Goal: Task Accomplishment & Management: Use online tool/utility

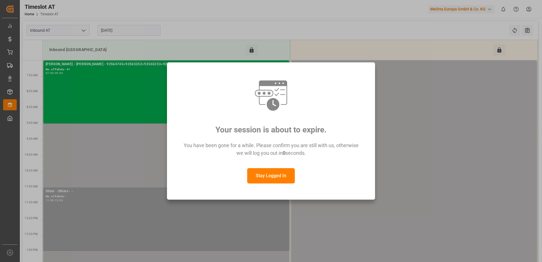
click at [273, 179] on button "Stay Logged In" at bounding box center [271, 175] width 48 height 15
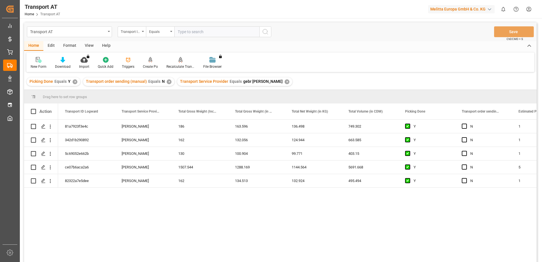
click at [85, 44] on div "View" at bounding box center [88, 46] width 17 height 10
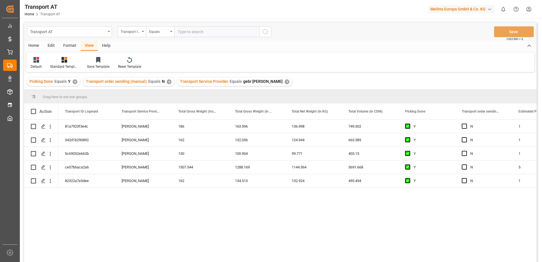
click at [41, 55] on div "Default Standard Templates Save Template Reset Template" at bounding box center [280, 62] width 508 height 20
click at [35, 61] on icon at bounding box center [36, 60] width 6 height 6
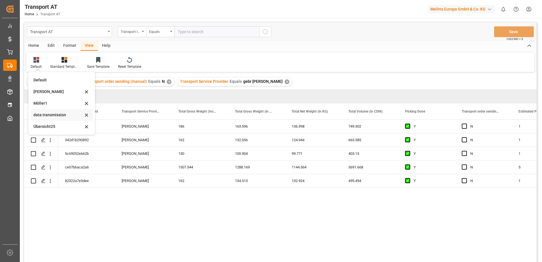
click at [46, 112] on div "data transmission" at bounding box center [58, 115] width 50 height 6
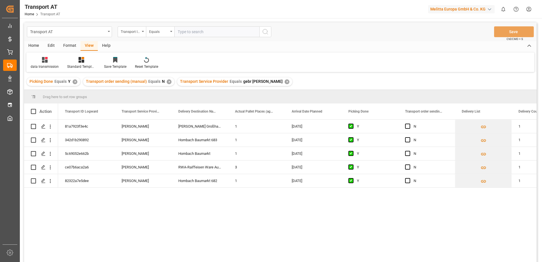
click at [38, 45] on div "Home" at bounding box center [33, 46] width 19 height 10
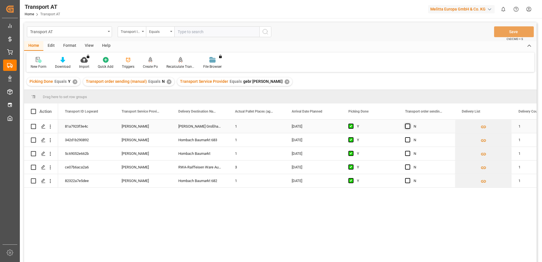
click at [407, 127] on span "Press SPACE to select this row." at bounding box center [407, 126] width 5 height 5
click at [409, 124] on input "Press SPACE to select this row." at bounding box center [409, 124] width 0 height 0
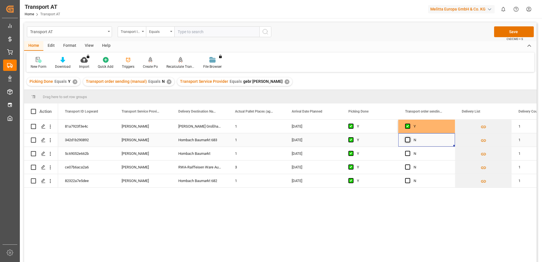
click at [408, 140] on span "Press SPACE to select this row." at bounding box center [407, 139] width 5 height 5
click at [409, 137] on input "Press SPACE to select this row." at bounding box center [409, 137] width 0 height 0
click at [405, 153] on span "Press SPACE to select this row." at bounding box center [407, 153] width 5 height 5
click at [409, 151] on input "Press SPACE to select this row." at bounding box center [409, 151] width 0 height 0
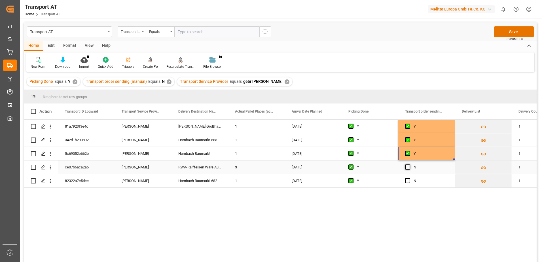
click at [407, 166] on span "Press SPACE to select this row." at bounding box center [407, 166] width 5 height 5
click at [409, 164] on input "Press SPACE to select this row." at bounding box center [409, 164] width 0 height 0
click at [405, 181] on span "Press SPACE to select this row." at bounding box center [407, 180] width 5 height 5
click at [409, 178] on input "Press SPACE to select this row." at bounding box center [409, 178] width 0 height 0
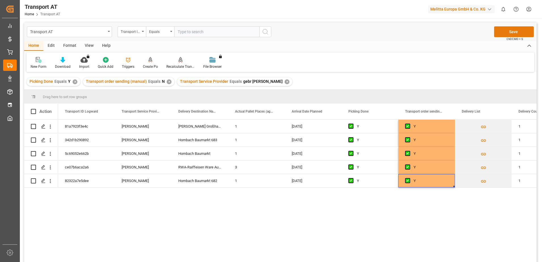
click at [510, 33] on button "Save" at bounding box center [514, 31] width 40 height 11
